Goal: Complete application form

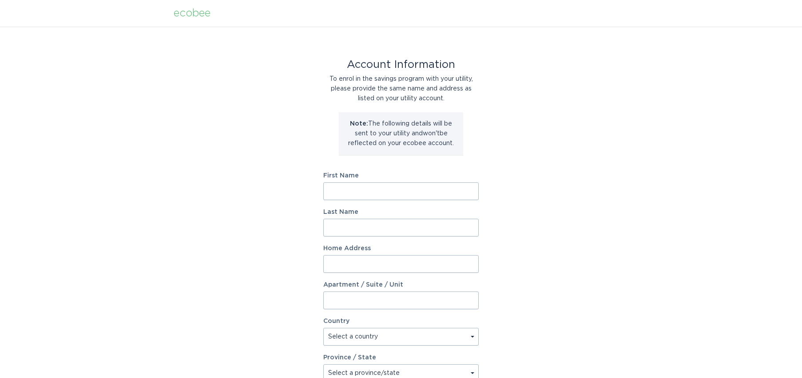
click at [387, 193] on input "First Name" at bounding box center [400, 191] width 155 height 18
type input "[PERSON_NAME]"
type input "W10170 [GEOGRAPHIC_DATA]"
select select "US"
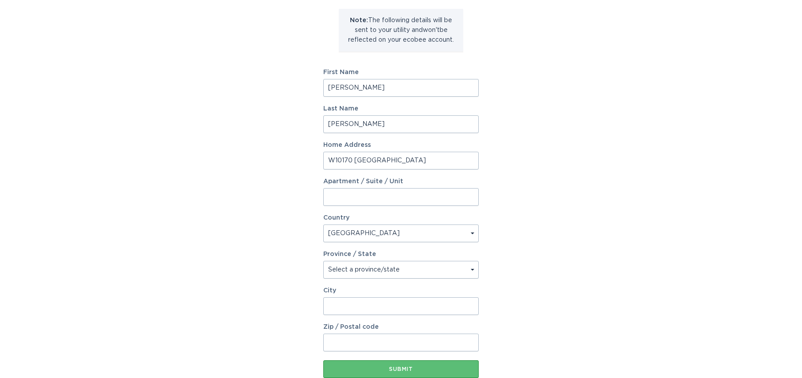
scroll to position [162, 0]
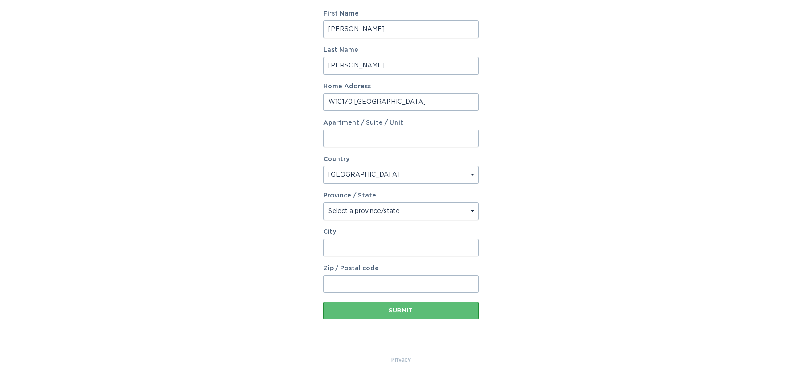
click at [404, 210] on select "Select a province/state [US_STATE] [US_STATE] [US_STATE] [US_STATE] [US_STATE] …" at bounding box center [400, 211] width 155 height 18
select select "WI"
click at [323, 202] on select "Select a province/state [US_STATE] [US_STATE] [US_STATE] [US_STATE] [US_STATE] …" at bounding box center [400, 211] width 155 height 18
click at [369, 246] on input "City" at bounding box center [400, 248] width 155 height 18
type input "[PERSON_NAME]"
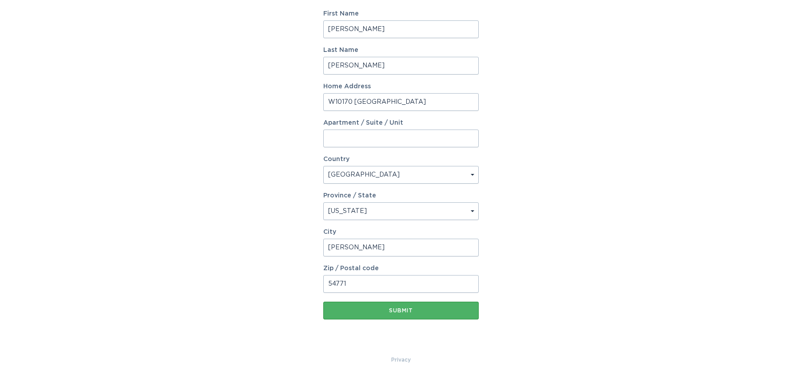
type input "54771"
click at [372, 305] on button "Submit" at bounding box center [400, 311] width 155 height 18
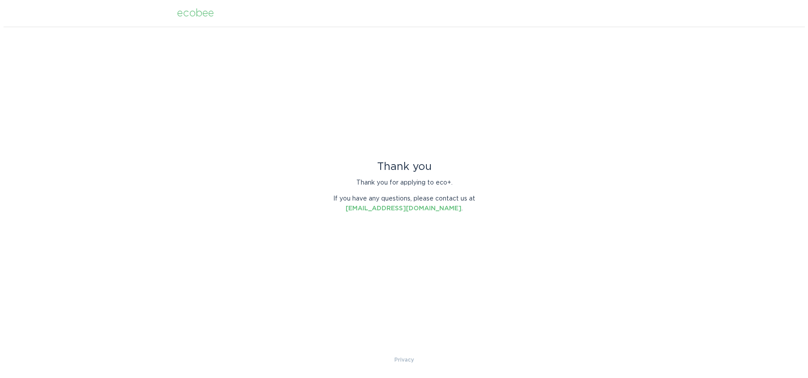
scroll to position [0, 0]
